Goal: Transaction & Acquisition: Purchase product/service

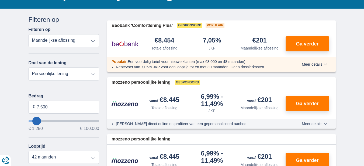
click at [93, 38] on select "Totale aflossing JKP Maandelijkse aflossing" at bounding box center [64, 40] width 71 height 13
click at [29, 34] on select "Totale aflossing JKP Maandelijkse aflossing" at bounding box center [64, 40] width 71 height 13
click at [83, 76] on select "Persoonlijke lening Auto Moto / fiets Mobilhome / caravan Renovatie Energie Sch…" at bounding box center [64, 74] width 71 height 13
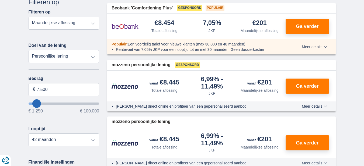
scroll to position [81, 0]
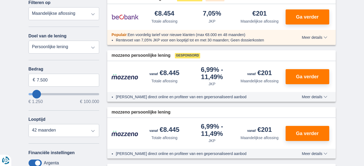
type input "10250"
type input "10.250"
select select "60"
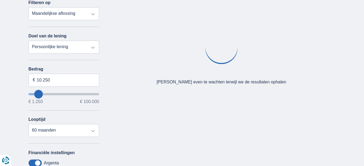
type input "26250"
type input "26.250"
select select "120"
type input "42.250"
type input "42250"
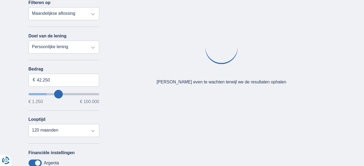
click at [59, 93] on input "wantToBorrow" at bounding box center [64, 94] width 71 height 2
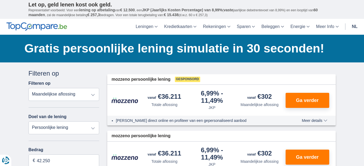
click at [65, 94] on select "Totale aflossing JKP Maandelijkse aflossing" at bounding box center [64, 94] width 71 height 13
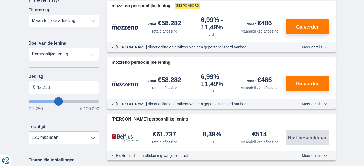
scroll to position [81, 0]
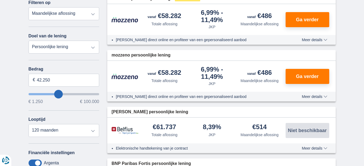
type input "43.250"
type input "43250"
type input "44.250"
type input "44250"
type input "55.250"
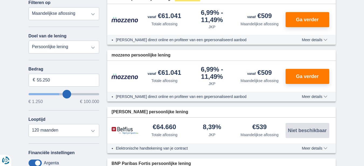
type input "55250"
click at [67, 93] on input "wantToBorrow" at bounding box center [64, 94] width 71 height 2
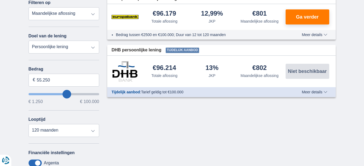
click at [63, 94] on input "wantToBorrow" at bounding box center [64, 94] width 71 height 2
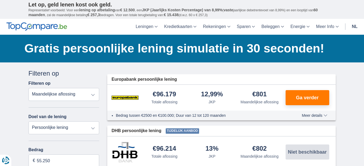
scroll to position [54, 0]
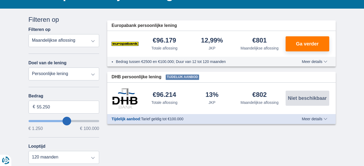
type input "57.250"
type input "57250"
type input "56.250"
type input "56250"
click at [64, 120] on input "wantToBorrow" at bounding box center [64, 121] width 71 height 2
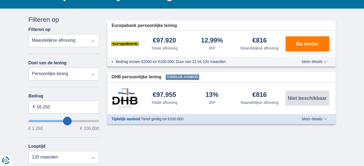
scroll to position [81, 0]
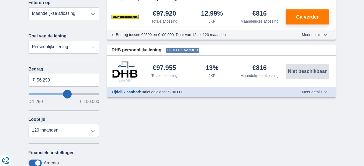
click at [63, 94] on input "wantToBorrow" at bounding box center [64, 94] width 71 height 2
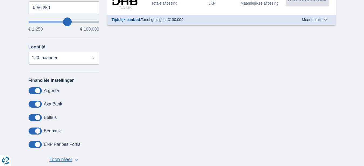
scroll to position [162, 0]
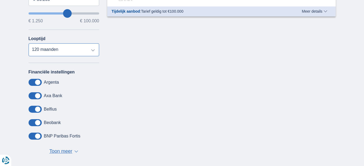
click at [92, 49] on select "12 maanden 18 maanden 24 maanden 30 maanden 36 maanden 42 maanden 48 maanden 60…" at bounding box center [64, 49] width 71 height 13
click at [29, 43] on select "12 maanden 18 maanden 24 maanden 30 maanden 36 maanden 42 maanden 48 maanden 60…" at bounding box center [64, 49] width 71 height 13
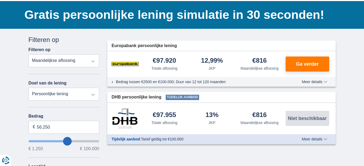
scroll to position [27, 0]
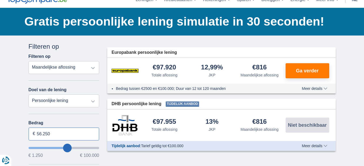
click at [51, 133] on input "56.250" at bounding box center [64, 134] width 71 height 13
type input "50.000"
type input "50250"
